Goal: Go to known website: Access a specific website the user already knows

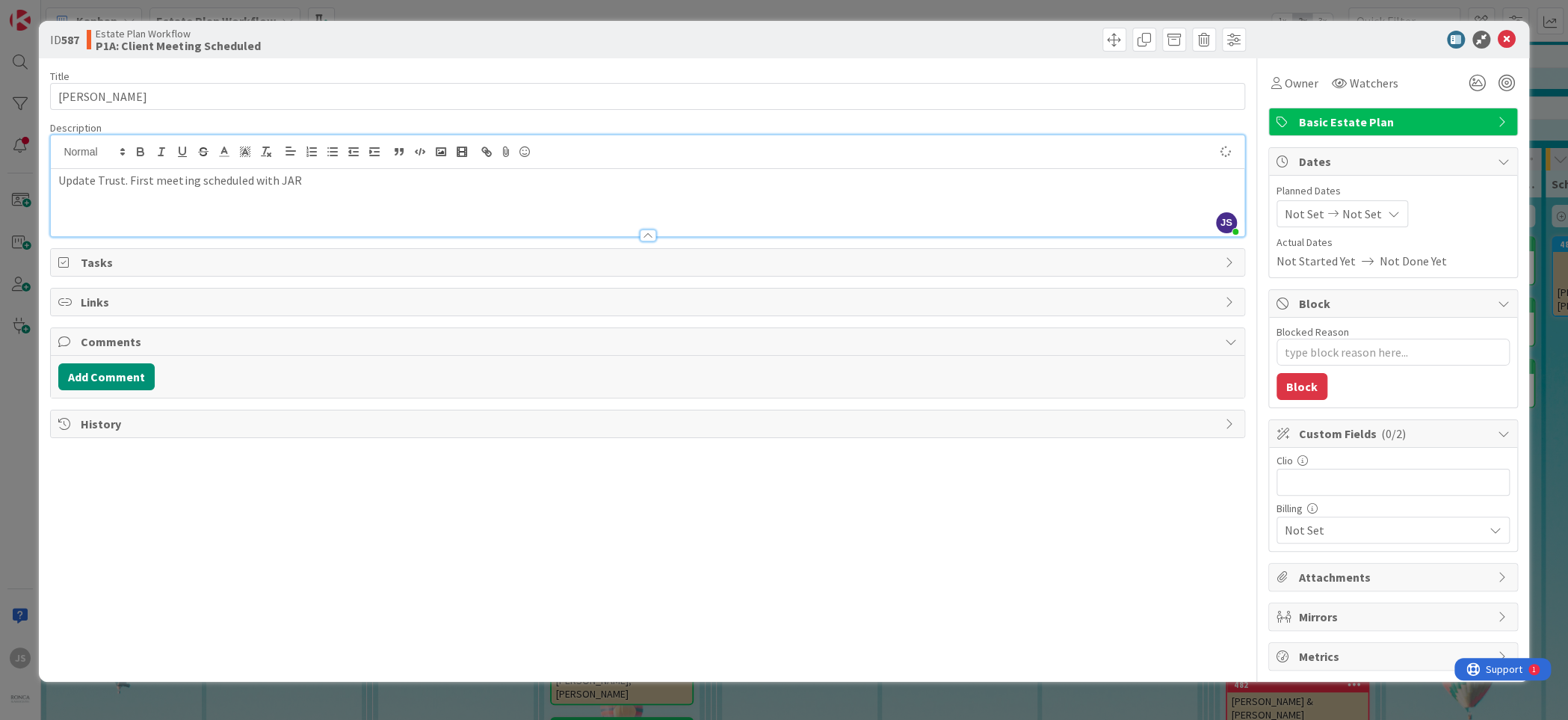
type textarea "x"
click at [1505, 36] on icon at bounding box center [1506, 40] width 18 height 18
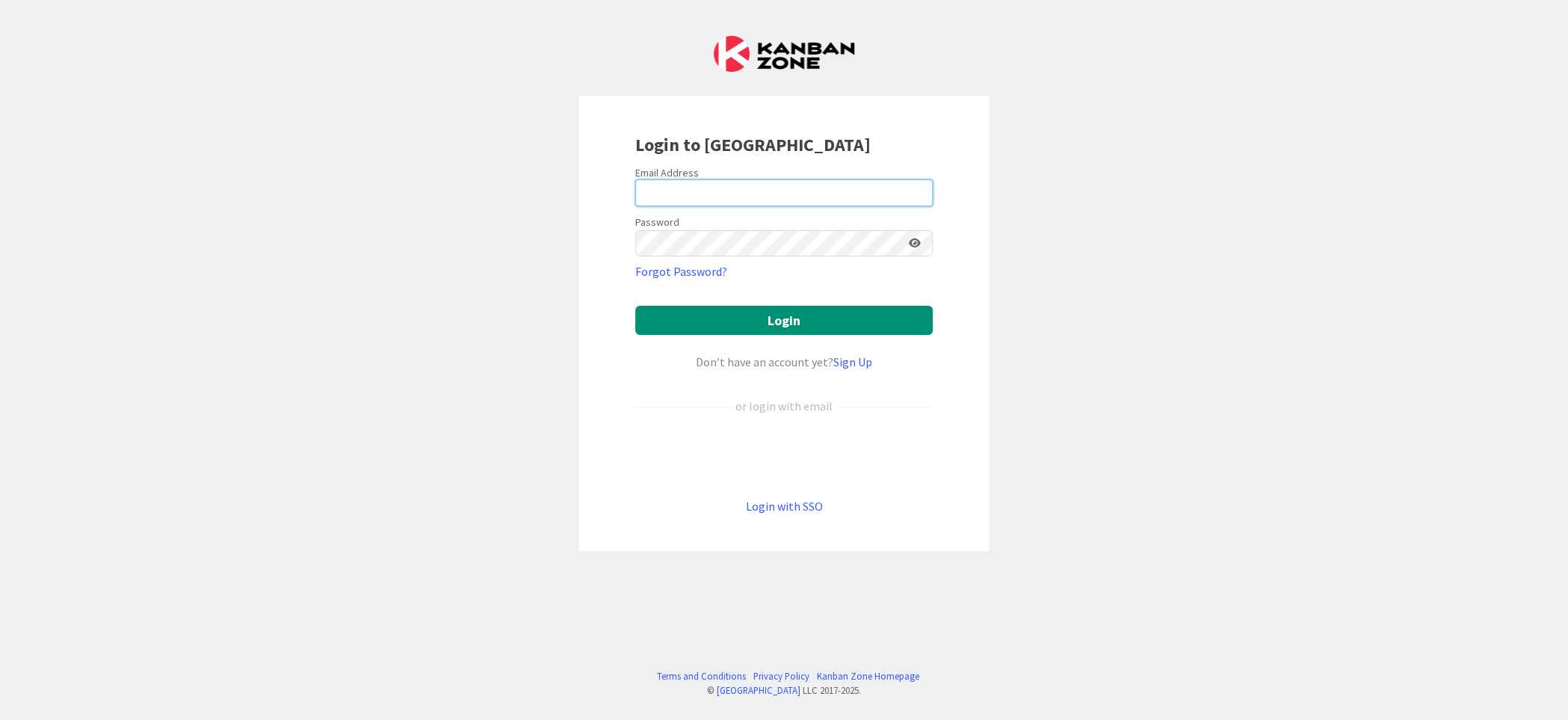
type input "[EMAIL_ADDRESS][DOMAIN_NAME]"
